Goal: Task Accomplishment & Management: Use online tool/utility

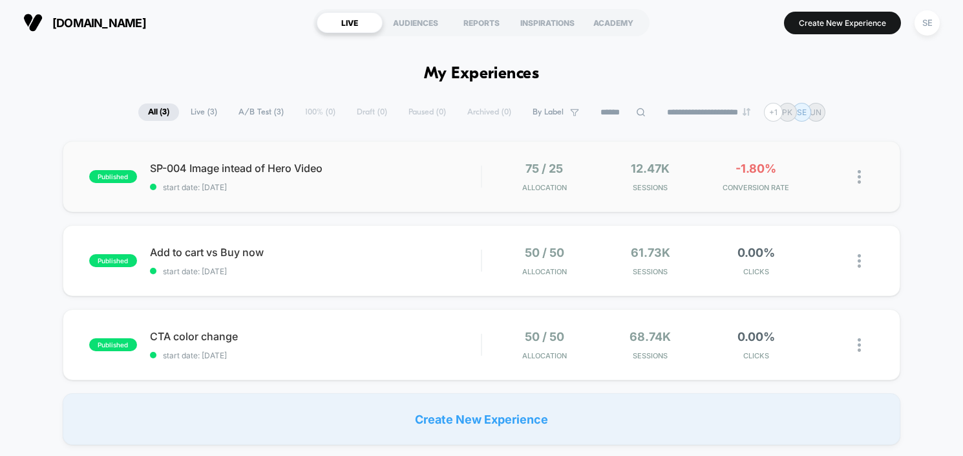
click at [858, 178] on img at bounding box center [859, 177] width 3 height 14
